Goal: Transaction & Acquisition: Purchase product/service

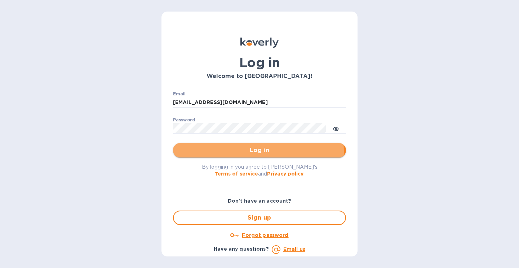
click at [243, 151] on span "Log in" at bounding box center [260, 150] width 162 height 9
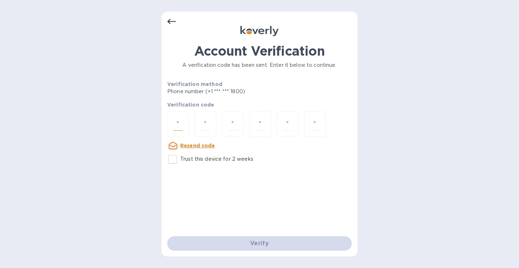
click at [181, 125] on input "number" at bounding box center [177, 123] width 9 height 13
type input "1"
type input "4"
type input "6"
type input "9"
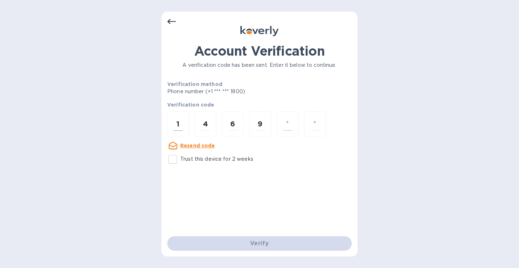
type input "0"
type input "7"
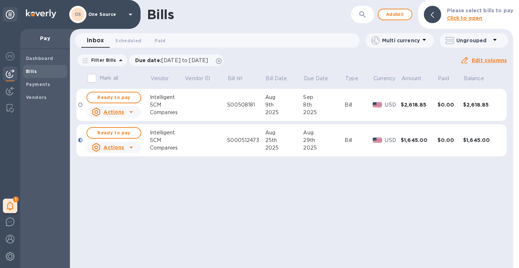
click at [245, 108] on td "S00508181" at bounding box center [246, 105] width 38 height 32
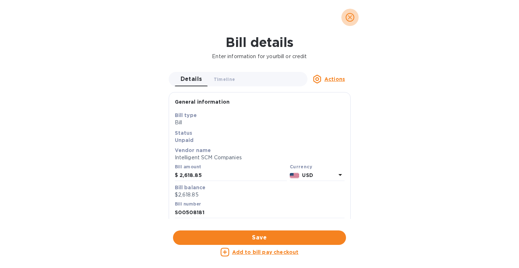
click at [354, 17] on span "close" at bounding box center [350, 17] width 9 height 9
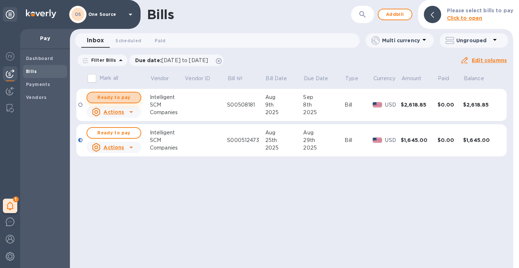
click at [110, 98] on span "Ready to pay" at bounding box center [114, 97] width 42 height 9
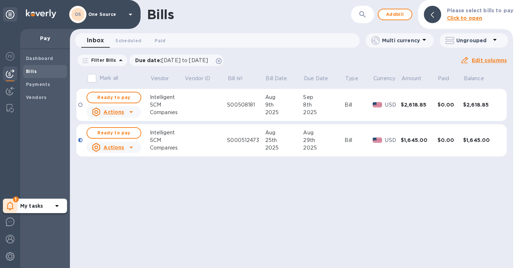
click at [14, 204] on div "1" at bounding box center [10, 205] width 14 height 14
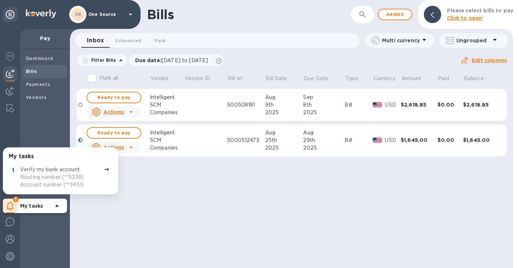
click at [52, 169] on p "Verify my bank account." at bounding box center [50, 169] width 61 height 8
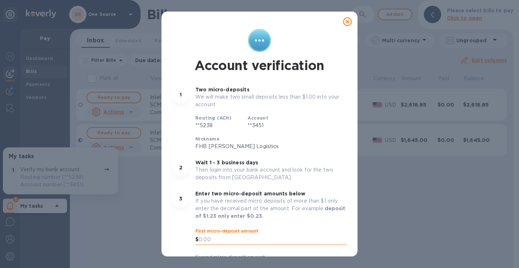
click at [222, 241] on input "text" at bounding box center [273, 239] width 148 height 11
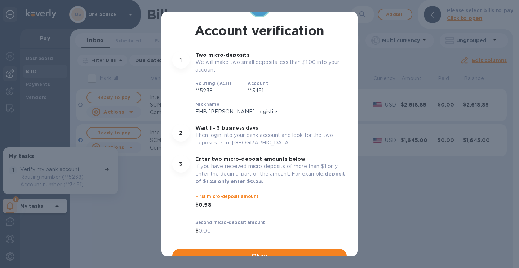
scroll to position [37, 0]
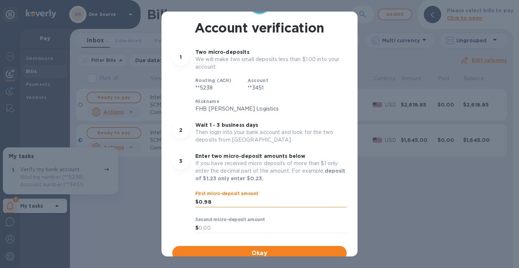
click at [220, 200] on input "0.98" at bounding box center [273, 201] width 148 height 11
click at [220, 200] on input "0.38" at bounding box center [273, 201] width 148 height 11
type input "0.38"
click at [210, 230] on input "text" at bounding box center [273, 227] width 148 height 11
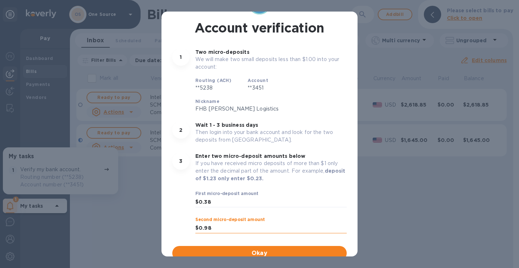
scroll to position [43, 0]
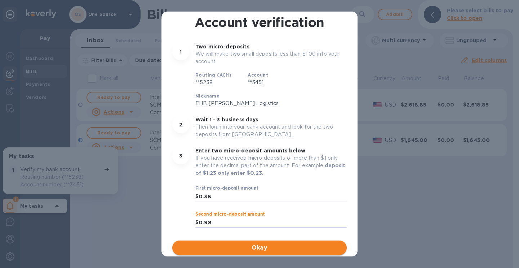
type input "0.98"
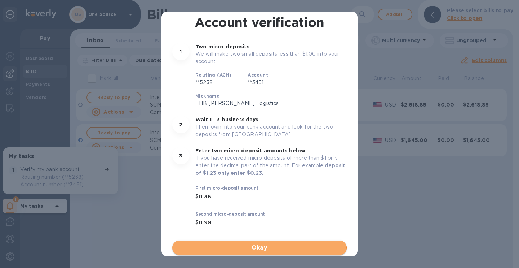
click at [259, 248] on span "Okay" at bounding box center [259, 247] width 163 height 9
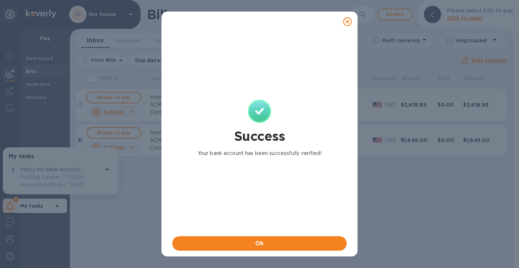
scroll to position [0, 0]
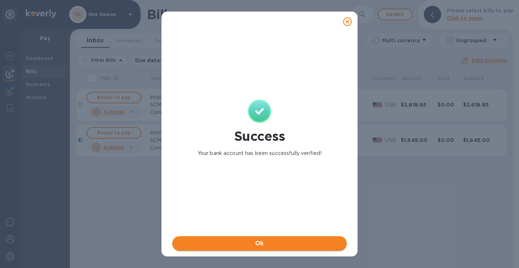
click at [261, 244] on span "Ok" at bounding box center [259, 243] width 163 height 9
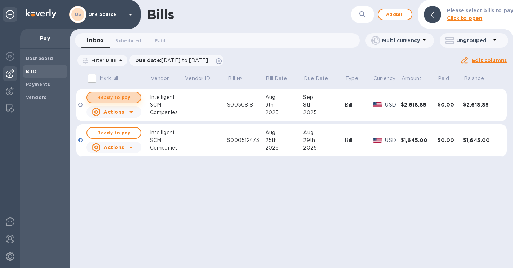
click at [119, 98] on span "Ready to pay" at bounding box center [114, 97] width 42 height 9
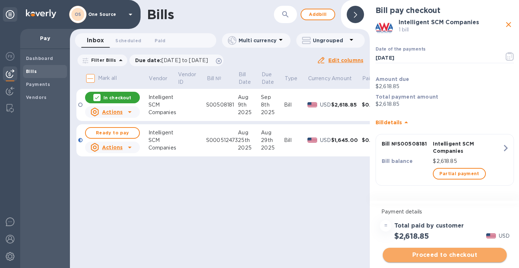
click at [455, 257] on span "Proceed to checkout" at bounding box center [445, 254] width 112 height 9
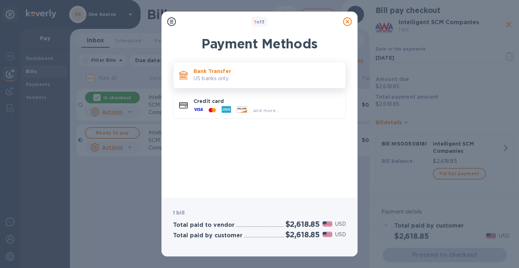
click at [213, 73] on p "Bank Transfer" at bounding box center [267, 70] width 146 height 7
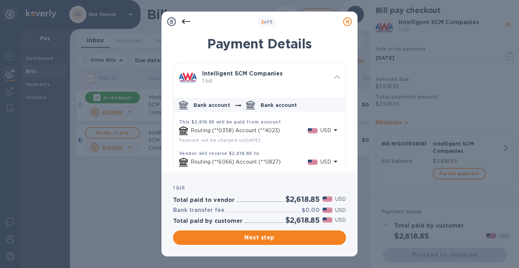
click at [435, 57] on div "2 of 3 Payment Details Intelligent SCM Companies 1 bill Bank account Bank accou…" at bounding box center [259, 134] width 519 height 268
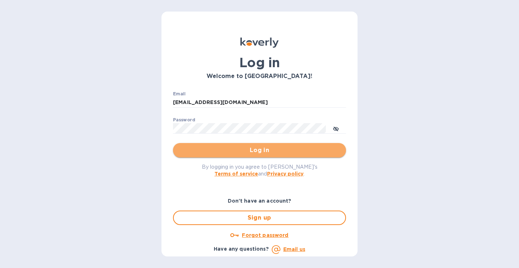
click at [262, 149] on span "Log in" at bounding box center [260, 150] width 162 height 9
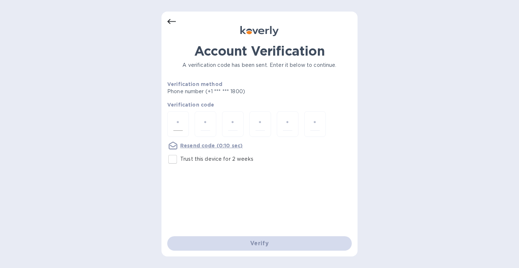
click at [176, 122] on input "number" at bounding box center [177, 123] width 9 height 13
type input "9"
type input "6"
type input "8"
type input "3"
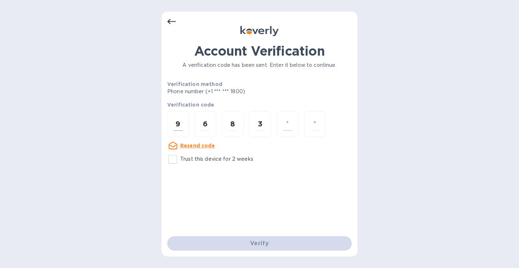
type input "7"
type input "0"
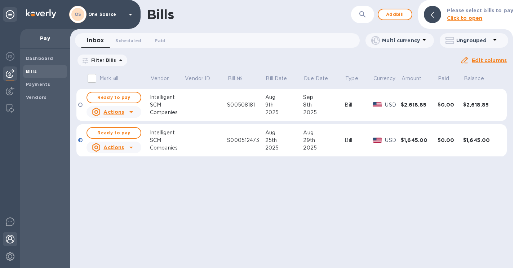
click at [10, 238] on img at bounding box center [10, 238] width 9 height 9
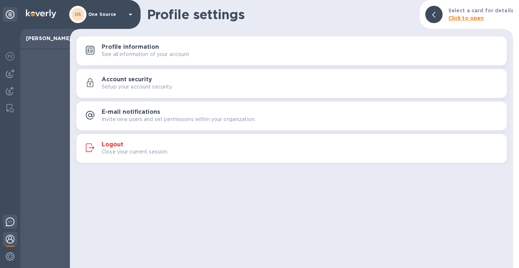
click at [13, 221] on img at bounding box center [10, 221] width 9 height 9
click at [10, 255] on img at bounding box center [10, 256] width 9 height 9
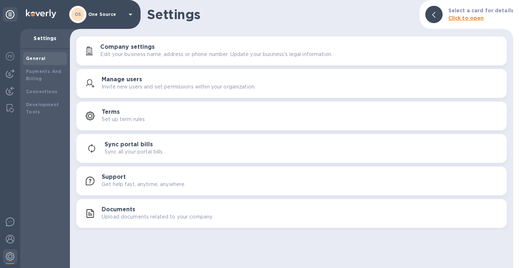
click at [25, 160] on div "General Payments And Billing Connections Development Tools" at bounding box center [45, 158] width 50 height 218
click at [13, 73] on img at bounding box center [10, 73] width 9 height 9
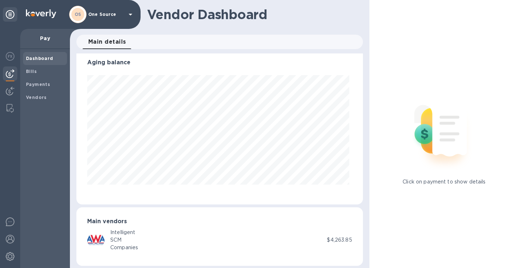
scroll to position [5, 0]
click at [336, 235] on div "Intelligent SCM Companies $4,263.85" at bounding box center [219, 240] width 265 height 23
click at [328, 236] on div "Intelligent SCM Companies $4,263.85" at bounding box center [219, 240] width 265 height 23
click at [31, 60] on b "Dashboard" at bounding box center [39, 58] width 27 height 5
click at [9, 109] on img at bounding box center [9, 108] width 7 height 9
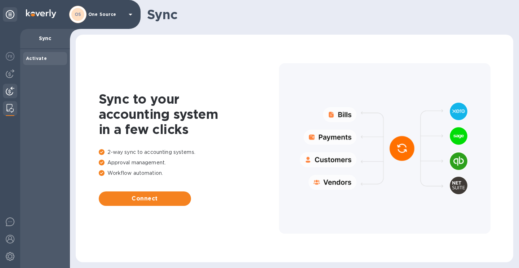
click at [10, 90] on img at bounding box center [10, 91] width 9 height 9
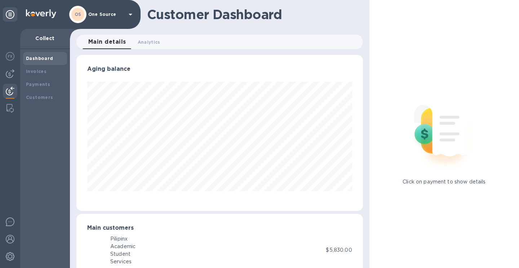
scroll to position [156, 284]
click at [9, 92] on img at bounding box center [10, 91] width 9 height 9
click at [10, 72] on img at bounding box center [10, 73] width 9 height 9
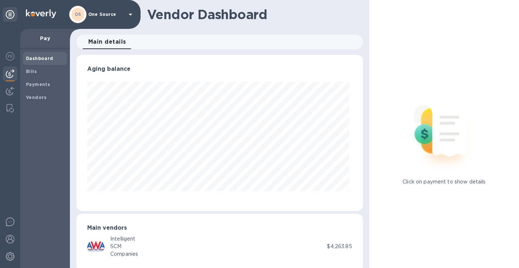
scroll to position [156, 284]
click at [39, 57] on b "Dashboard" at bounding box center [39, 58] width 27 height 5
click at [46, 34] on div "Pay" at bounding box center [45, 39] width 50 height 20
click at [45, 39] on p "Pay" at bounding box center [45, 38] width 38 height 7
click at [45, 37] on p "Pay" at bounding box center [45, 38] width 38 height 7
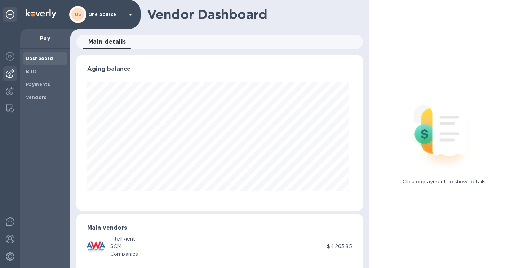
click at [45, 37] on p "Pay" at bounding box center [45, 38] width 38 height 7
click at [10, 74] on img at bounding box center [10, 73] width 9 height 9
click at [28, 71] on b "Bills" at bounding box center [31, 71] width 11 height 5
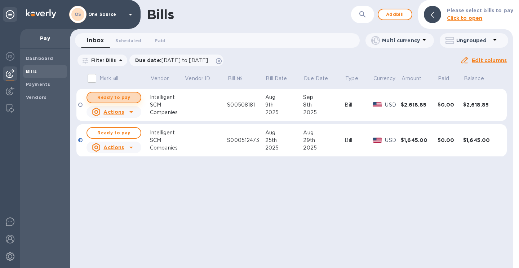
click at [121, 96] on span "Ready to pay" at bounding box center [114, 97] width 42 height 9
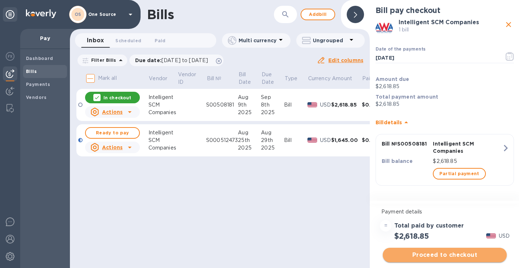
click at [456, 257] on span "Proceed to checkout" at bounding box center [445, 254] width 112 height 9
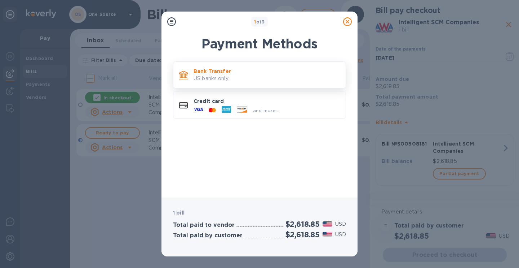
click at [229, 84] on div "Bank Transfer US banks only." at bounding box center [267, 75] width 152 height 21
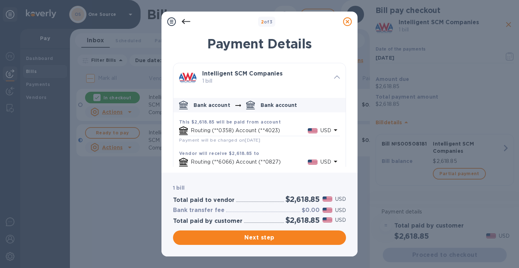
click at [336, 131] on icon "default-method" at bounding box center [335, 129] width 9 height 9
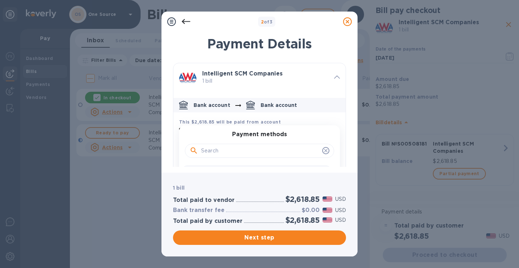
click at [332, 45] on h1 "Payment Details" at bounding box center [259, 43] width 173 height 15
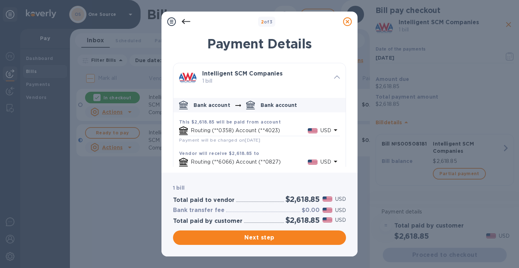
click at [266, 24] on b "2 of 3" at bounding box center [267, 21] width 12 height 5
click at [288, 28] on div "Payment Details Intelligent SCM Companies 1 bill Bank account Bank account This…" at bounding box center [260, 99] width 196 height 145
click at [370, 261] on div "2 of 3 Payment Details Intelligent SCM Companies 1 bill Bank account Bank accou…" at bounding box center [259, 134] width 519 height 268
click at [120, 174] on div "2 of 3 Payment Details Intelligent SCM Companies 1 bill Bank account Bank accou…" at bounding box center [259, 134] width 519 height 268
click at [313, 5] on div "2 of 3 Payment Details Intelligent SCM Companies 1 bill Bank account Bank accou…" at bounding box center [259, 134] width 519 height 268
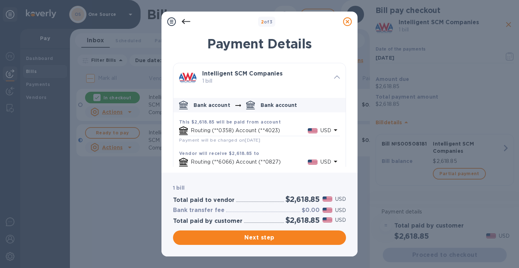
click at [350, 22] on icon at bounding box center [347, 21] width 9 height 9
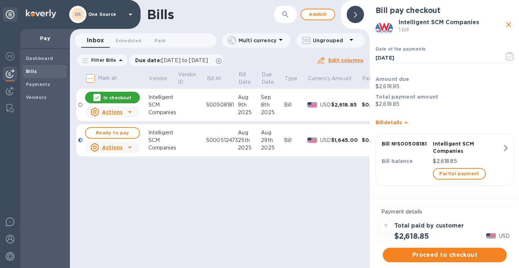
click at [300, 231] on div "Bills ​ Add bill Inbox 0 Scheduled 0 Paid 0 Multi currency Ungrouped Filter Bil…" at bounding box center [220, 134] width 300 height 268
click at [319, 221] on div "Bills ​ Add bill Inbox 0 Scheduled 0 Paid 0 Multi currency Ungrouped Filter Bil…" at bounding box center [220, 134] width 300 height 268
click at [140, 238] on div "Bills ​ Add bill Inbox 0 Scheduled 0 Paid 0 Multi currency Ungrouped Filter Bil…" at bounding box center [220, 134] width 300 height 268
click at [292, 234] on div "Bills ​ Add bill Inbox 0 Scheduled 0 Paid 0 Multi currency Ungrouped Filter Bil…" at bounding box center [220, 134] width 300 height 268
click at [507, 25] on icon "close" at bounding box center [508, 24] width 9 height 9
